Goal: Navigation & Orientation: Understand site structure

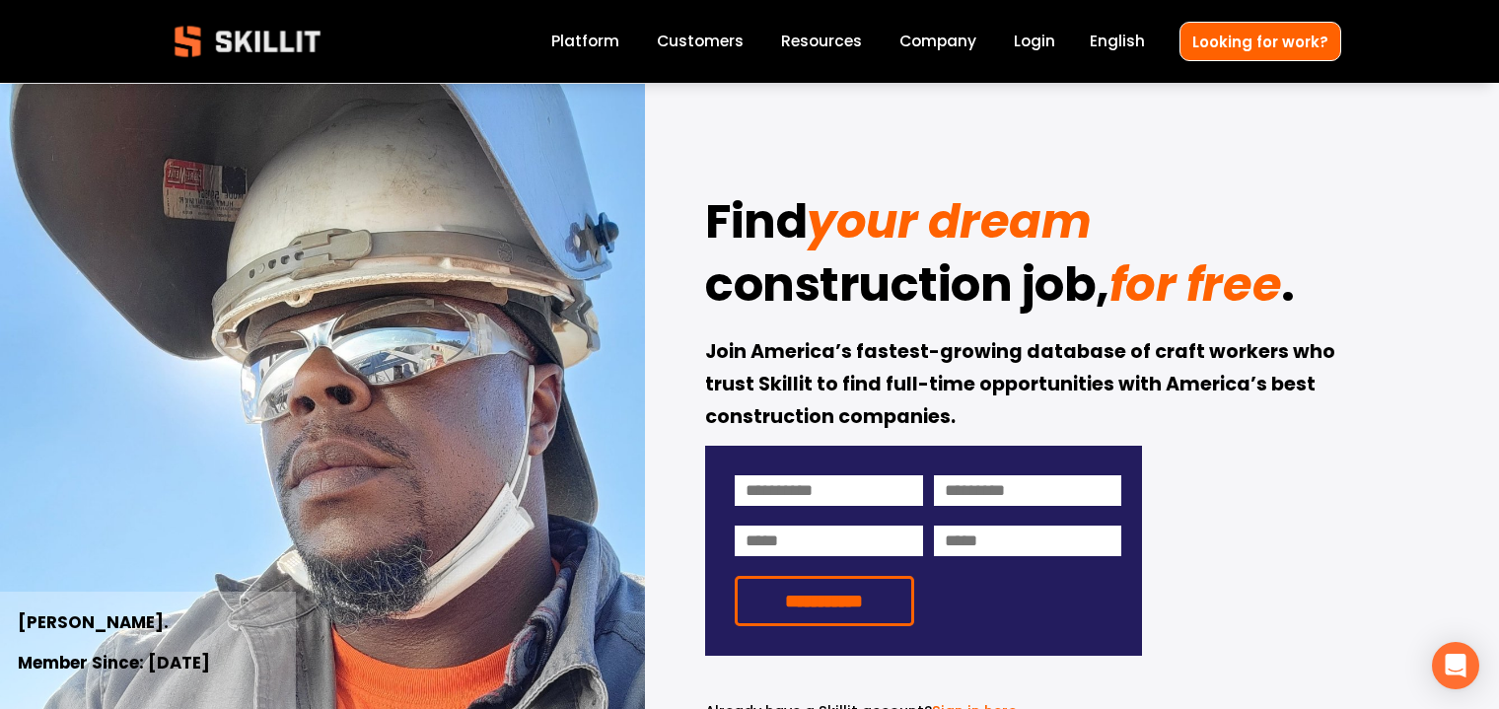
click at [924, 36] on link "Company" at bounding box center [937, 42] width 77 height 27
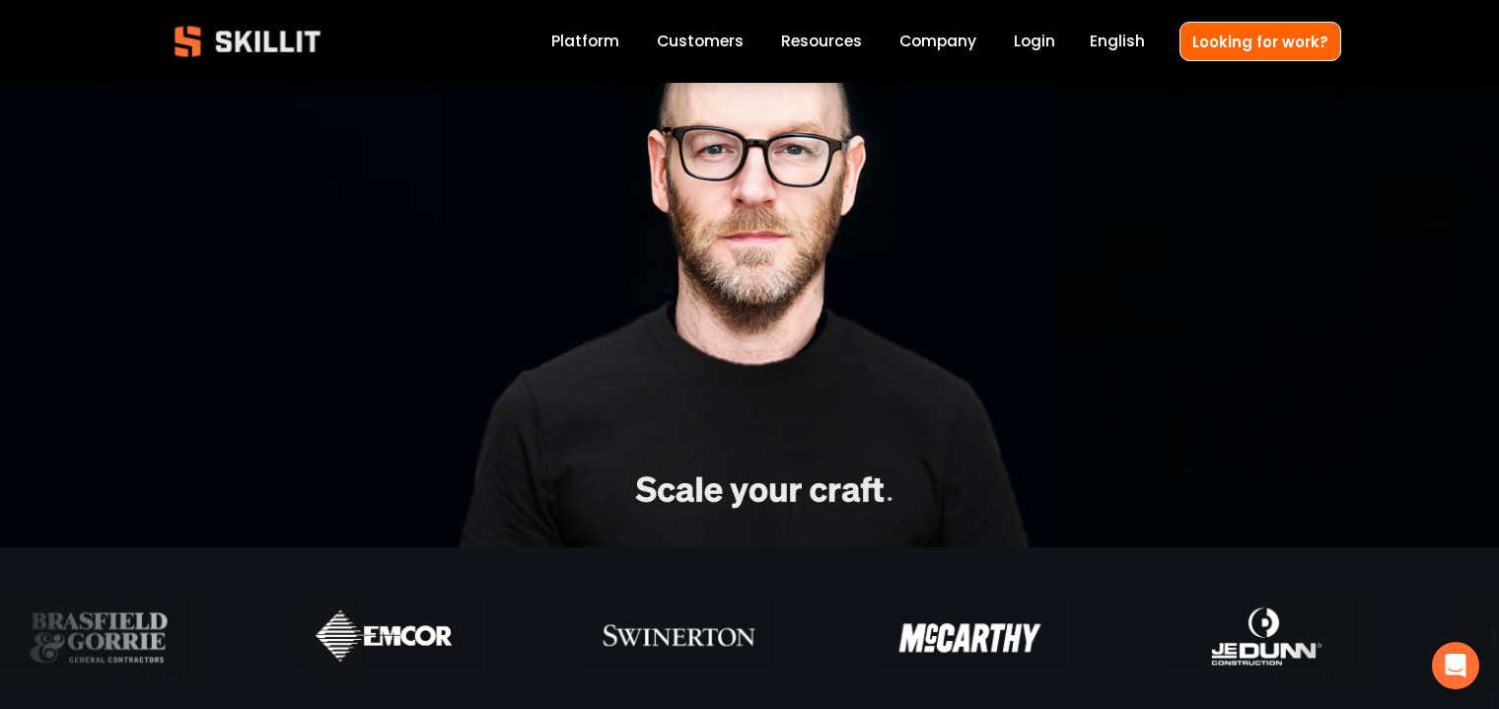
scroll to position [223, 0]
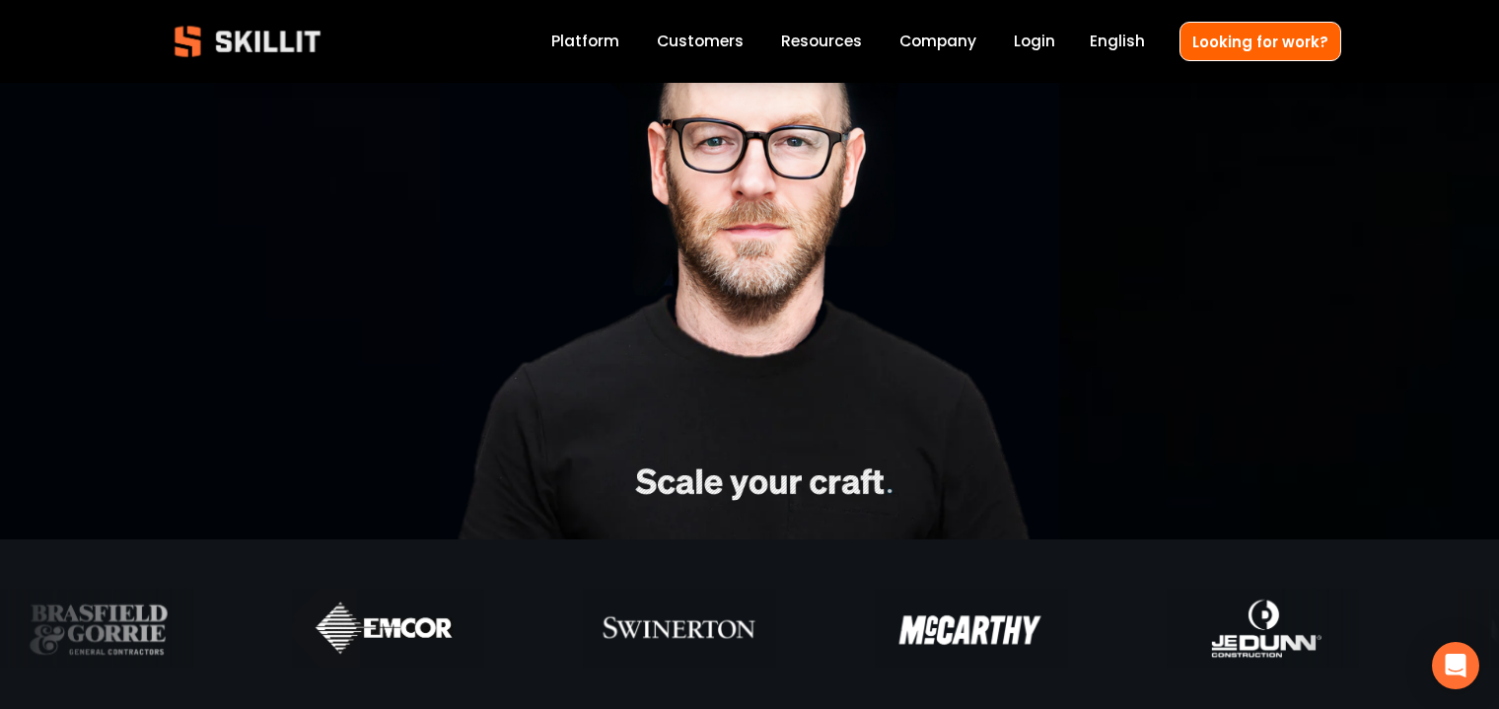
click at [724, 45] on link "Customers" at bounding box center [700, 42] width 87 height 27
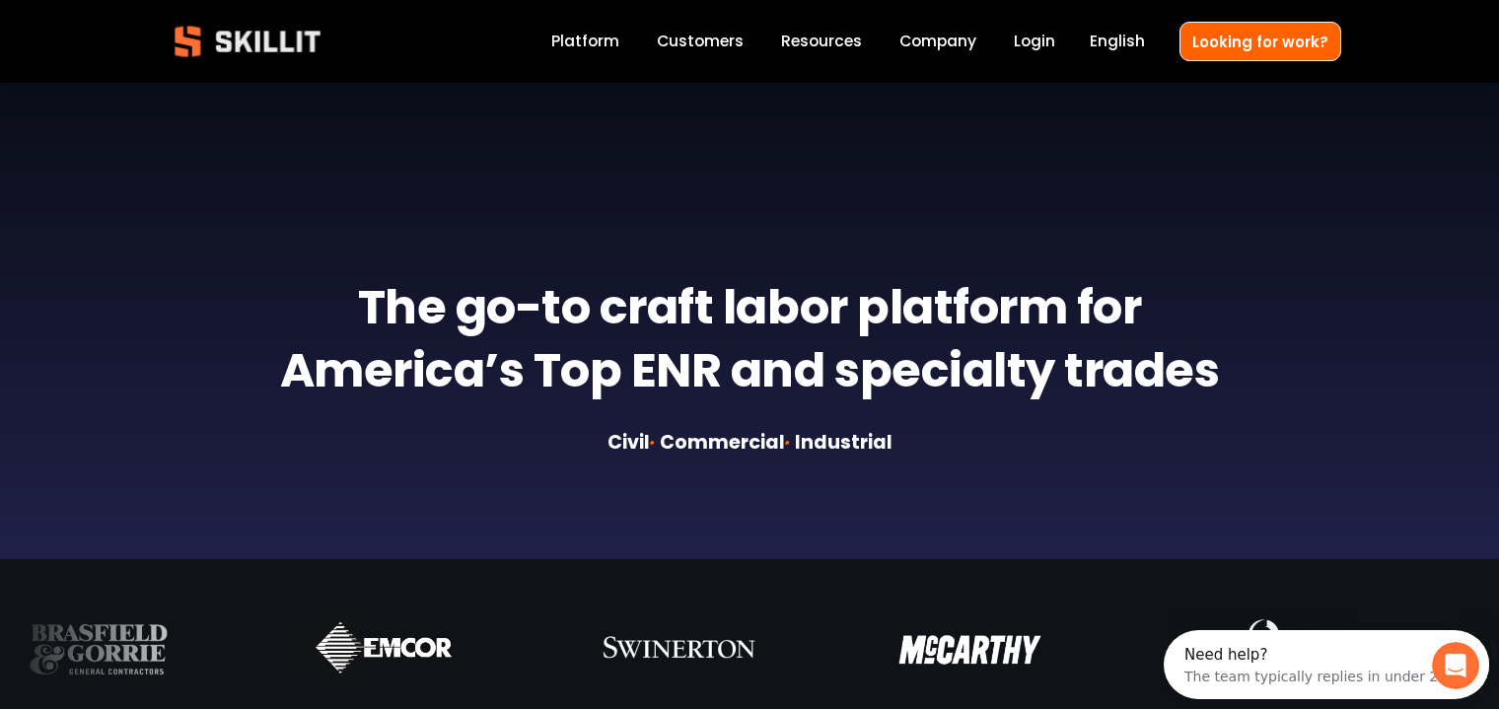
scroll to position [668, 0]
